Goal: Task Accomplishment & Management: Manage account settings

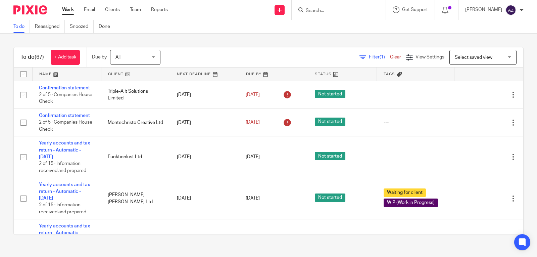
scroll to position [40, 0]
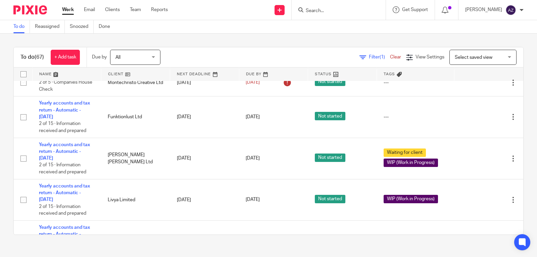
click at [69, 187] on link "Yearly accounts and tax return - Automatic - November 2023" at bounding box center [64, 193] width 51 height 18
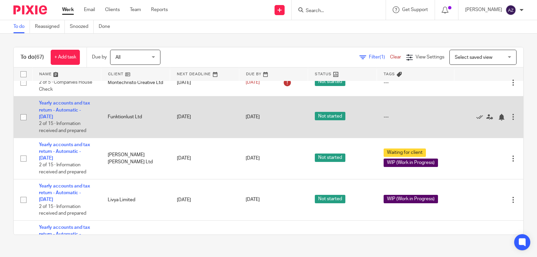
scroll to position [0, 0]
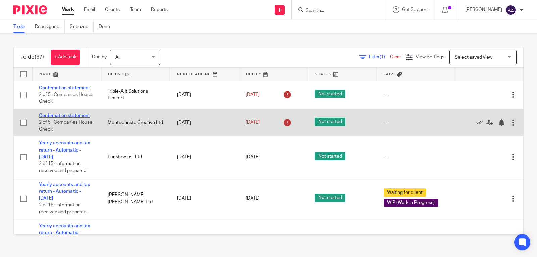
click at [64, 113] on link "Confirmation statement" at bounding box center [64, 115] width 51 height 5
click at [476, 120] on icon at bounding box center [479, 122] width 7 height 7
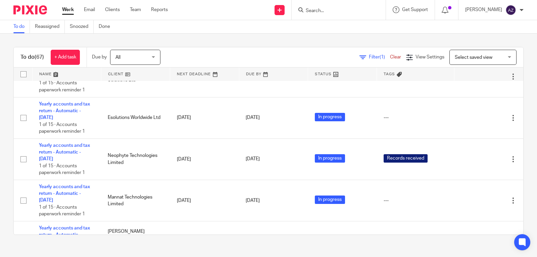
scroll to position [1168, 0]
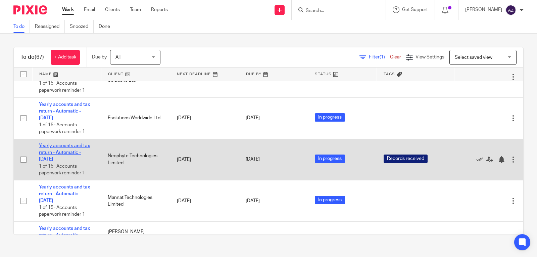
click at [69, 147] on link "Yearly accounts and tax return - Automatic - [DATE]" at bounding box center [64, 152] width 51 height 18
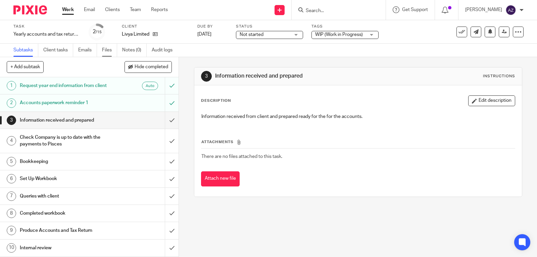
click at [108, 51] on link "Files" at bounding box center [109, 50] width 15 height 13
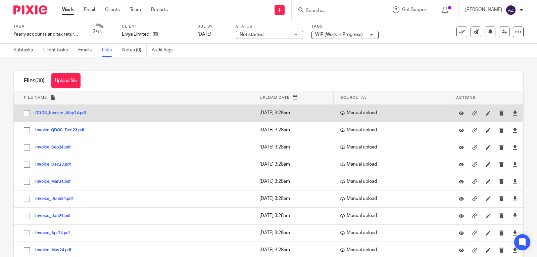
click at [28, 113] on input "checkbox" at bounding box center [26, 113] width 13 height 13
checkbox input "true"
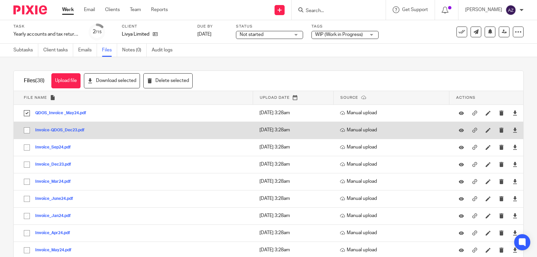
click at [30, 130] on input "checkbox" at bounding box center [26, 130] width 13 height 13
checkbox input "true"
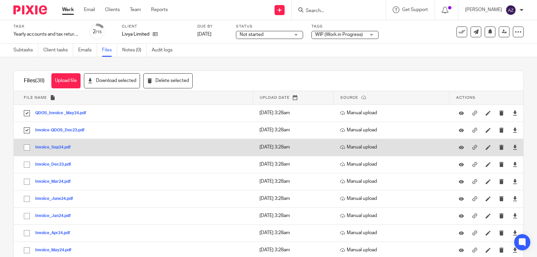
click at [26, 147] on input "checkbox" at bounding box center [26, 147] width 13 height 13
checkbox input "true"
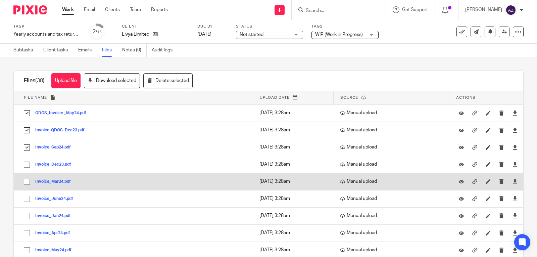
drag, startPoint x: 26, startPoint y: 164, endPoint x: 27, endPoint y: 183, distance: 18.5
click at [27, 183] on input "checkbox" at bounding box center [26, 181] width 13 height 13
checkbox input "true"
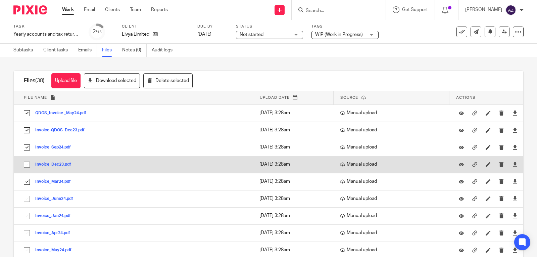
click at [27, 163] on input "checkbox" at bounding box center [26, 164] width 13 height 13
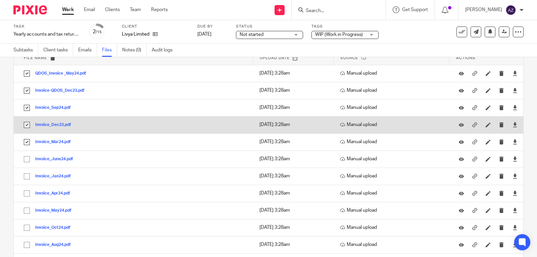
scroll to position [40, 0]
click at [20, 118] on input "checkbox" at bounding box center [26, 124] width 13 height 13
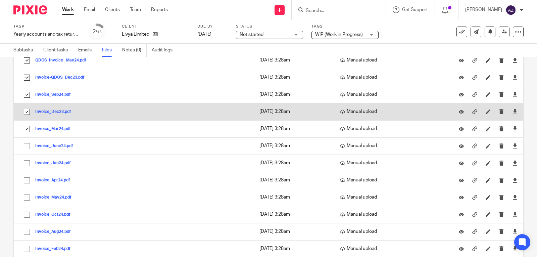
scroll to position [54, 0]
click at [20, 104] on input "checkbox" at bounding box center [26, 110] width 13 height 13
checkbox input "true"
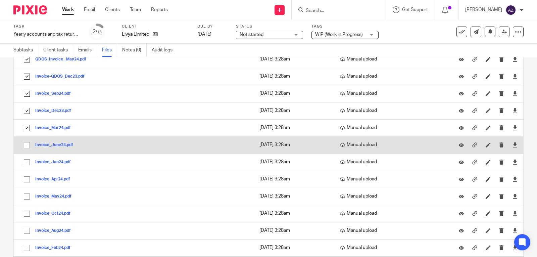
click at [28, 144] on input "checkbox" at bounding box center [26, 145] width 13 height 13
checkbox input "true"
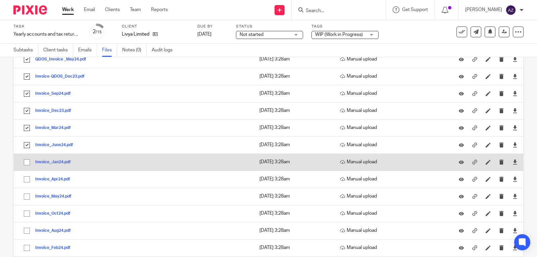
click at [28, 160] on input "checkbox" at bounding box center [26, 162] width 13 height 13
checkbox input "true"
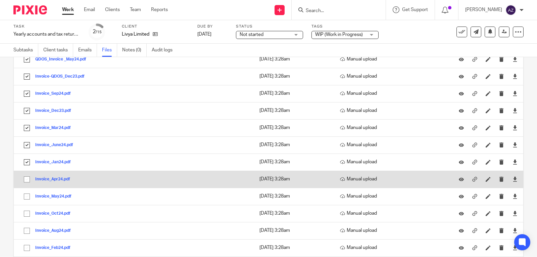
click at [26, 178] on input "checkbox" at bounding box center [26, 179] width 13 height 13
checkbox input "true"
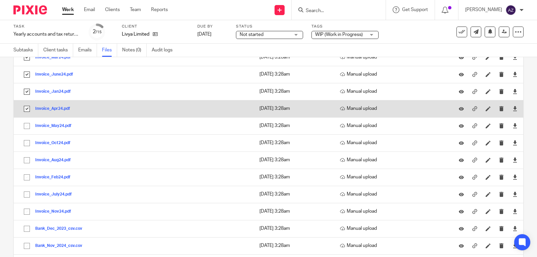
scroll to position [128, 0]
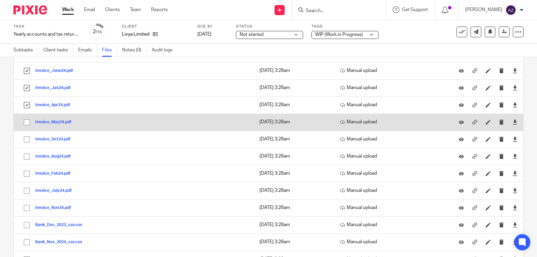
click at [28, 120] on input "checkbox" at bounding box center [26, 122] width 13 height 13
checkbox input "true"
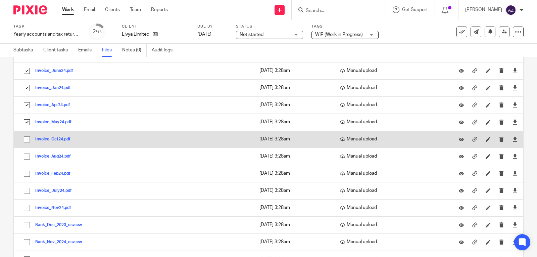
click at [25, 140] on input "checkbox" at bounding box center [26, 139] width 13 height 13
checkbox input "true"
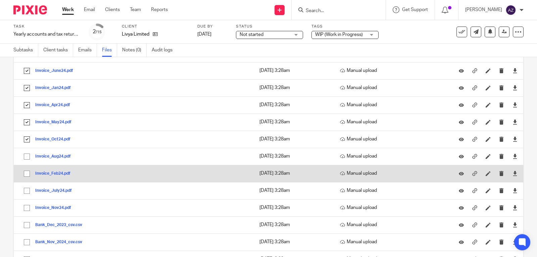
drag, startPoint x: 27, startPoint y: 155, endPoint x: 27, endPoint y: 174, distance: 19.1
click at [27, 174] on input "checkbox" at bounding box center [26, 173] width 13 height 13
checkbox input "true"
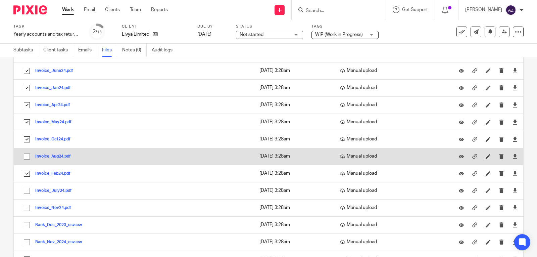
click at [27, 154] on input "checkbox" at bounding box center [26, 156] width 13 height 13
checkbox input "true"
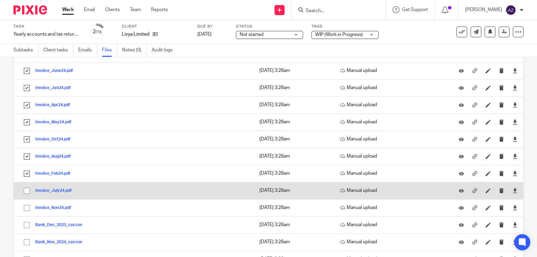
click at [27, 190] on input "checkbox" at bounding box center [26, 190] width 13 height 13
checkbox input "true"
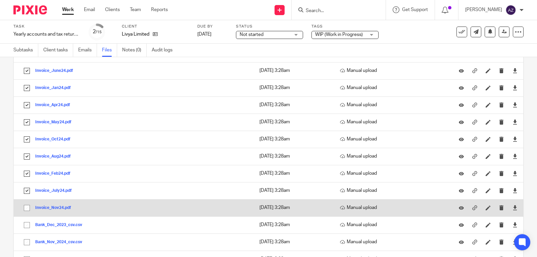
click at [25, 209] on input "checkbox" at bounding box center [26, 207] width 13 height 13
checkbox input "true"
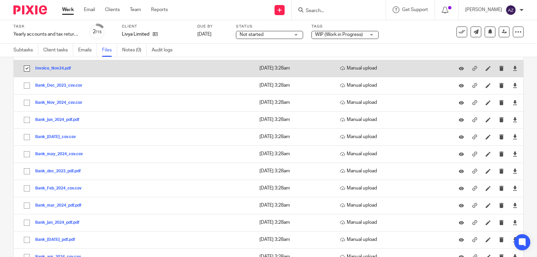
scroll to position [267, 0]
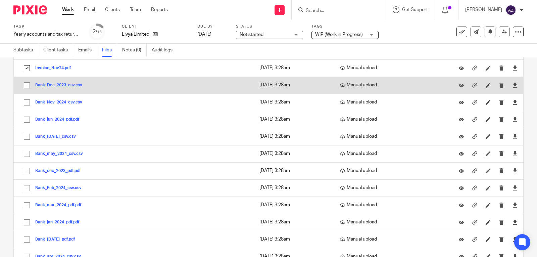
click at [26, 85] on input "checkbox" at bounding box center [26, 85] width 13 height 13
checkbox input "true"
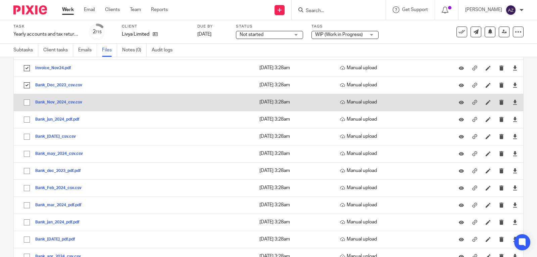
click at [27, 103] on input "checkbox" at bounding box center [26, 102] width 13 height 13
checkbox input "true"
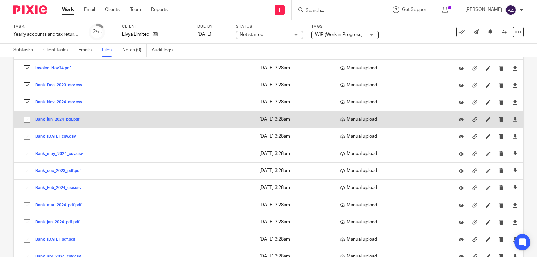
click at [27, 117] on input "checkbox" at bounding box center [26, 119] width 13 height 13
checkbox input "true"
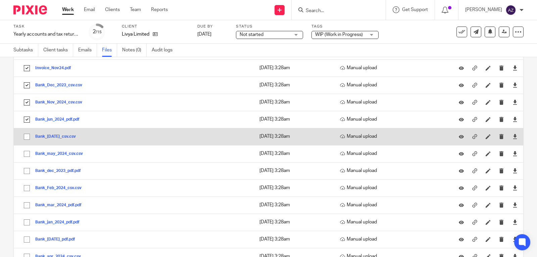
click at [28, 136] on input "checkbox" at bounding box center [26, 136] width 13 height 13
checkbox input "true"
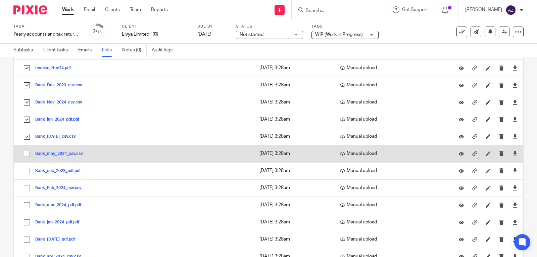
click at [27, 152] on input "checkbox" at bounding box center [26, 153] width 13 height 13
checkbox input "true"
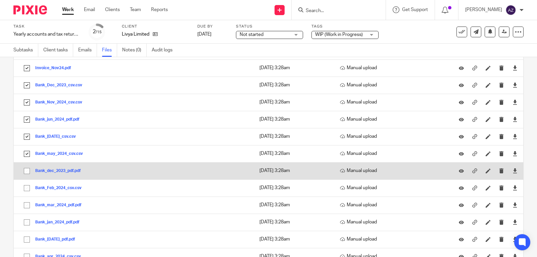
click at [28, 172] on input "checkbox" at bounding box center [26, 170] width 13 height 13
checkbox input "true"
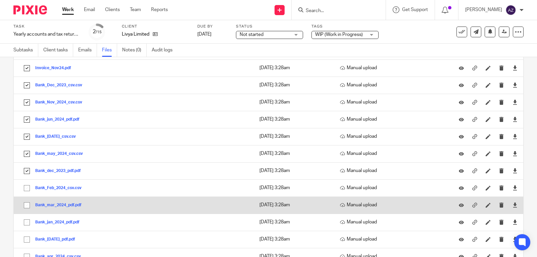
drag, startPoint x: 27, startPoint y: 187, endPoint x: 28, endPoint y: 205, distance: 17.5
click at [28, 205] on tbody "File name Upload date Source Actions There are no other files attached to this …" at bounding box center [268, 156] width 509 height 664
click at [28, 205] on input "checkbox" at bounding box center [26, 205] width 13 height 13
checkbox input "true"
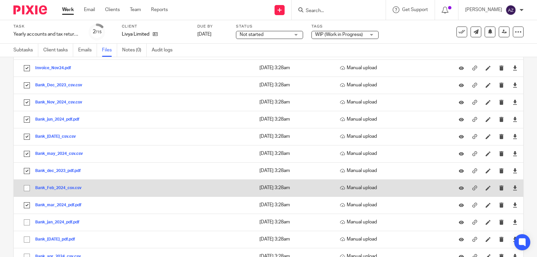
click at [28, 189] on input "checkbox" at bounding box center [26, 188] width 13 height 13
checkbox input "true"
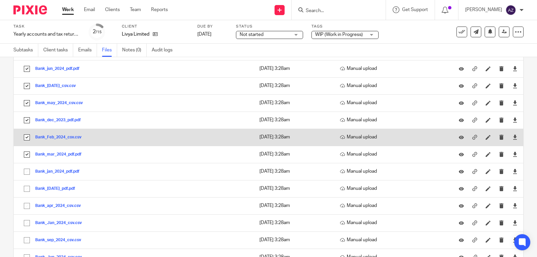
scroll to position [345, 0]
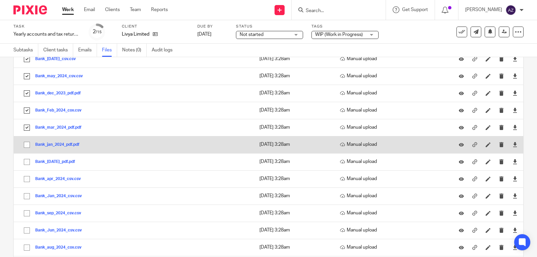
click at [25, 144] on input "checkbox" at bounding box center [26, 144] width 13 height 13
checkbox input "true"
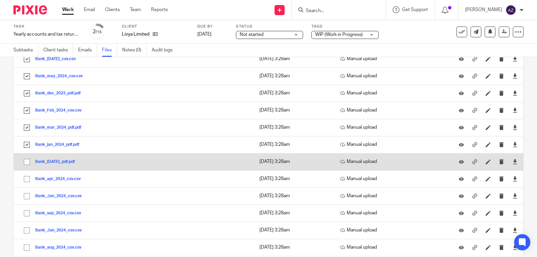
click at [28, 161] on input "checkbox" at bounding box center [26, 161] width 13 height 13
checkbox input "true"
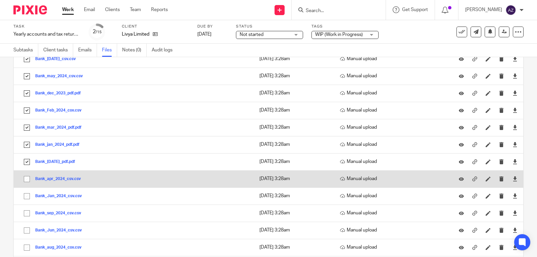
click at [28, 177] on input "checkbox" at bounding box center [26, 178] width 13 height 13
checkbox input "true"
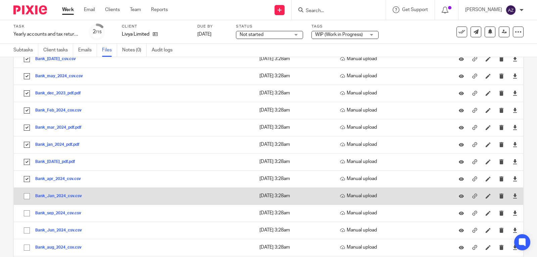
click at [26, 195] on input "checkbox" at bounding box center [26, 196] width 13 height 13
checkbox input "true"
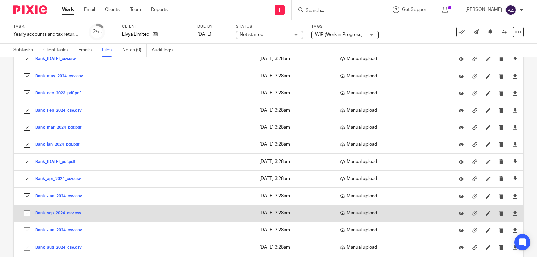
click at [28, 211] on input "checkbox" at bounding box center [26, 213] width 13 height 13
checkbox input "true"
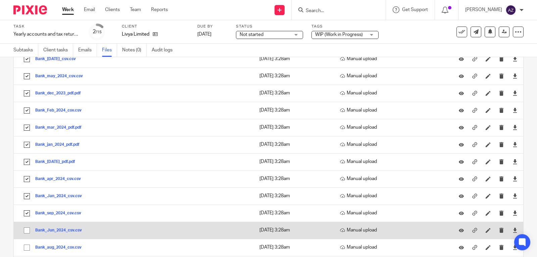
click at [25, 230] on input "checkbox" at bounding box center [26, 230] width 13 height 13
checkbox input "true"
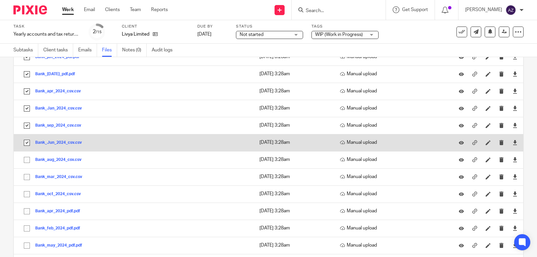
scroll to position [433, 0]
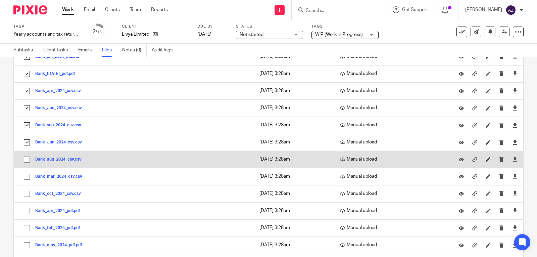
click at [27, 158] on input "checkbox" at bounding box center [26, 159] width 13 height 13
checkbox input "true"
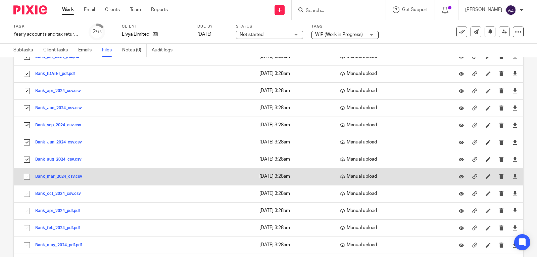
click at [30, 176] on input "checkbox" at bounding box center [26, 176] width 13 height 13
checkbox input "true"
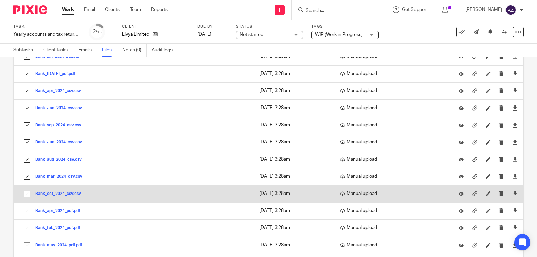
click at [29, 194] on input "checkbox" at bounding box center [26, 193] width 13 height 13
checkbox input "true"
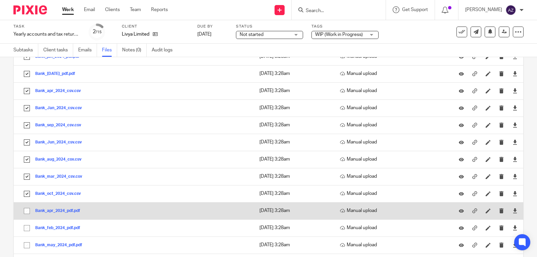
click at [28, 210] on input "checkbox" at bounding box center [26, 210] width 13 height 13
checkbox input "true"
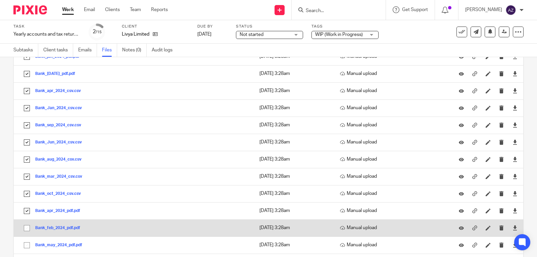
click at [29, 227] on input "checkbox" at bounding box center [26, 227] width 13 height 13
checkbox input "true"
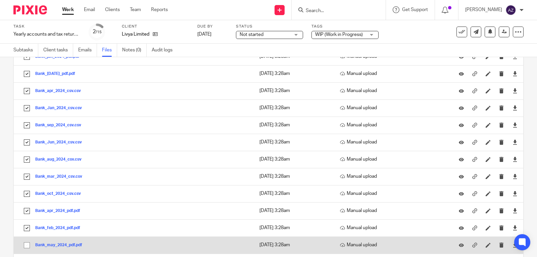
click at [28, 244] on input "checkbox" at bounding box center [26, 245] width 13 height 13
checkbox input "true"
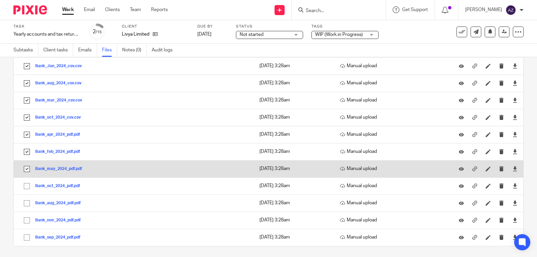
scroll to position [512, 0]
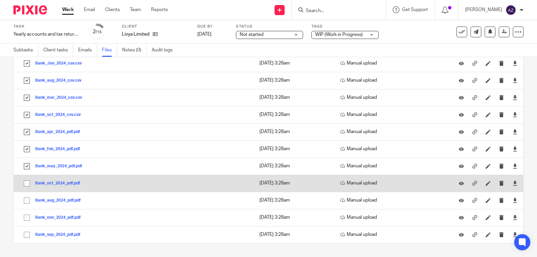
click at [28, 183] on input "checkbox" at bounding box center [26, 183] width 13 height 13
checkbox input "true"
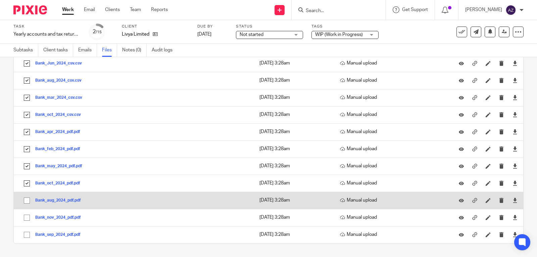
click at [26, 202] on input "checkbox" at bounding box center [26, 200] width 13 height 13
checkbox input "true"
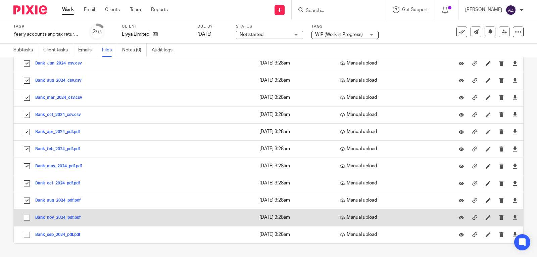
click at [26, 215] on input "checkbox" at bounding box center [26, 217] width 13 height 13
checkbox input "true"
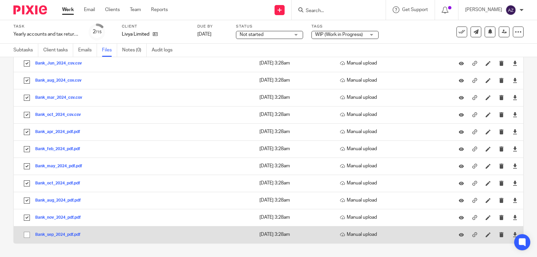
click at [27, 233] on input "checkbox" at bounding box center [26, 234] width 13 height 13
checkbox input "true"
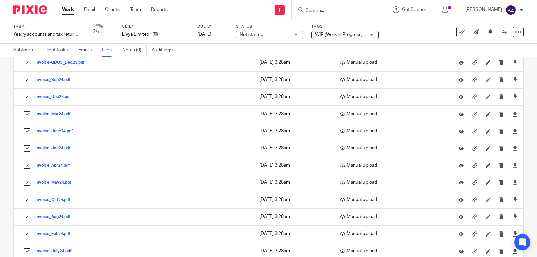
scroll to position [0, 0]
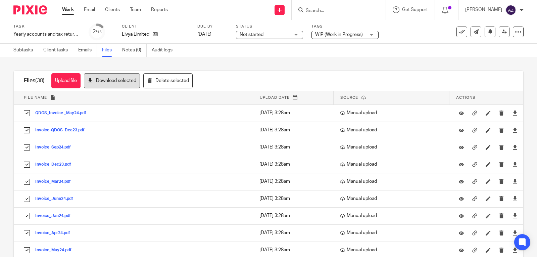
click at [119, 77] on button "Download selected" at bounding box center [112, 80] width 56 height 15
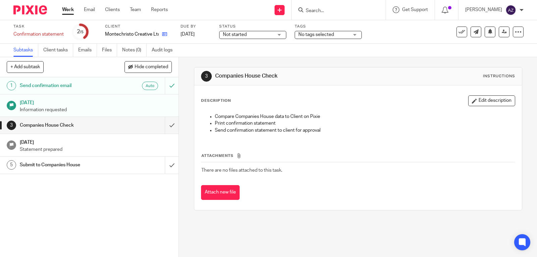
click at [166, 37] on link at bounding box center [163, 34] width 8 height 7
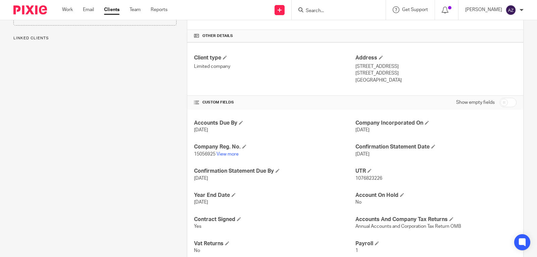
scroll to position [157, 0]
click at [230, 154] on link "View more" at bounding box center [227, 153] width 22 height 5
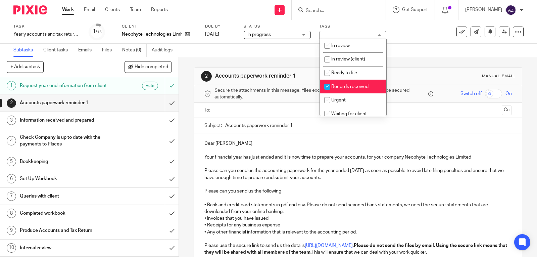
click at [327, 89] on input "checkbox" at bounding box center [327, 86] width 13 height 13
checkbox input "false"
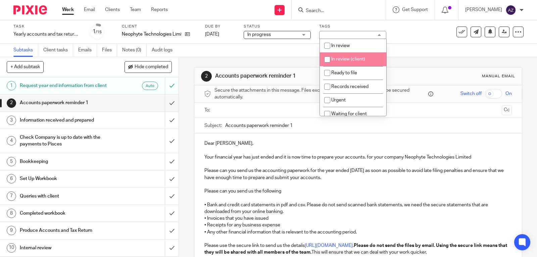
click at [328, 60] on input "checkbox" at bounding box center [327, 59] width 13 height 13
checkbox input "true"
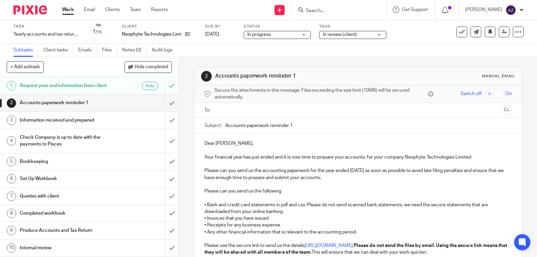
click at [299, 58] on div "2 Accounts paperwork reminder 1 Manual email Secure the attachments in this mes…" at bounding box center [358, 202] width 328 height 291
